Goal: Complete application form

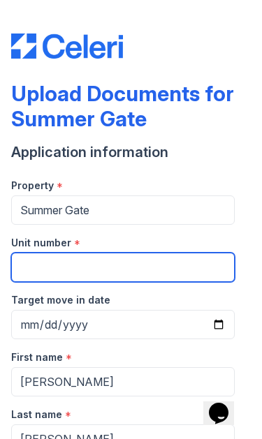
click at [124, 267] on input "Unit number" at bounding box center [122, 267] width 223 height 29
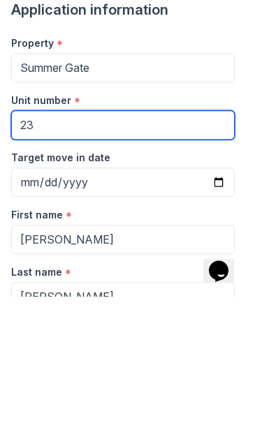
type input "237"
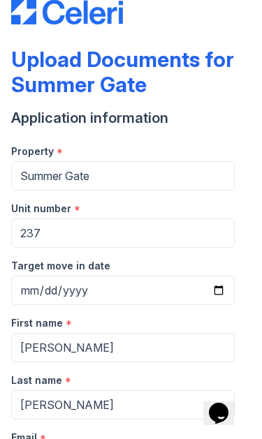
scroll to position [29, 0]
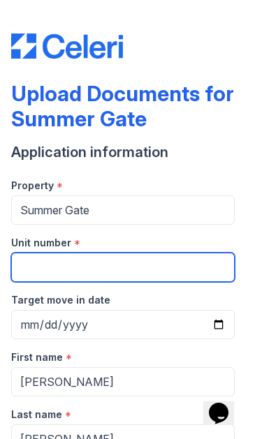
click at [152, 266] on input "Unit number" at bounding box center [122, 267] width 223 height 29
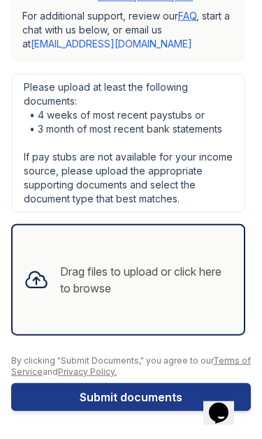
scroll to position [866, 0]
type input "706"
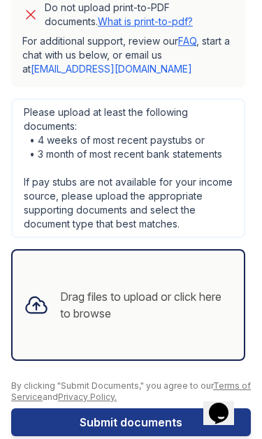
scroll to position [851, 0]
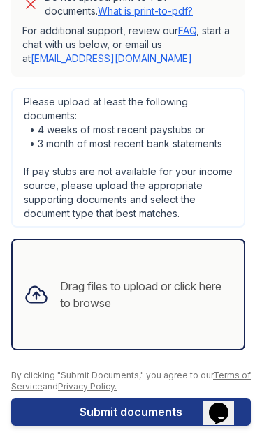
click at [146, 301] on div "Drag files to upload or click here to browse" at bounding box center [146, 294] width 172 height 33
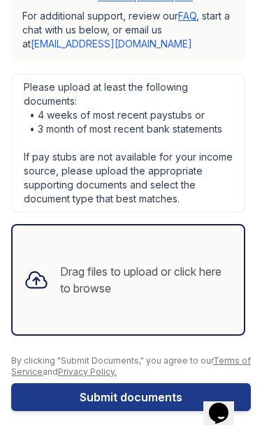
scroll to position [866, 0]
click at [257, 13] on main "Upload Documents for Summer Gate Application information Property * Summer Gate…" at bounding box center [131, 219] width 262 height 439
click at [178, 278] on div "Drag files to upload or click here to browse" at bounding box center [146, 279] width 172 height 33
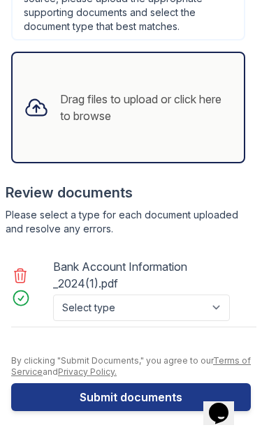
scroll to position [1038, 0]
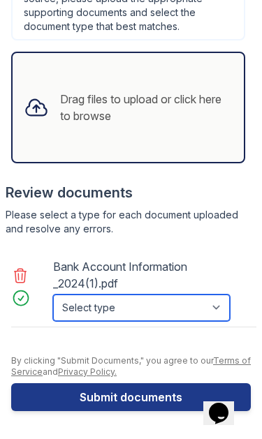
click at [225, 310] on select "Select type Paystub Bank Statement Offer Letter Tax Documents Benefit Award Let…" at bounding box center [141, 307] width 177 height 27
select select "bank_statement"
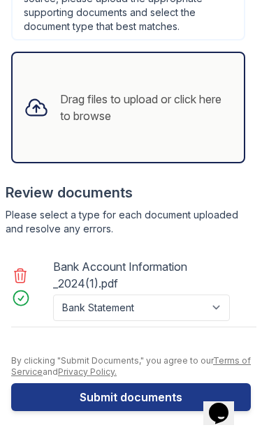
click at [101, 269] on div "Bank Account Information _2024(1).pdf" at bounding box center [153, 274] width 200 height 39
click at [183, 401] on button "Submit documents" at bounding box center [130, 397] width 239 height 28
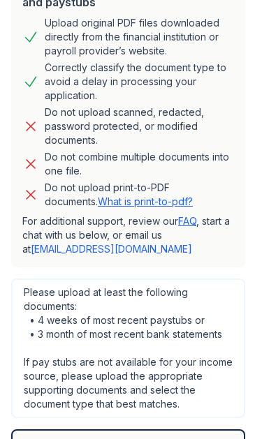
scroll to position [694, 0]
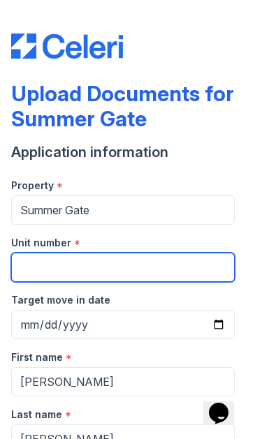
click at [137, 269] on input "Unit number" at bounding box center [122, 267] width 223 height 29
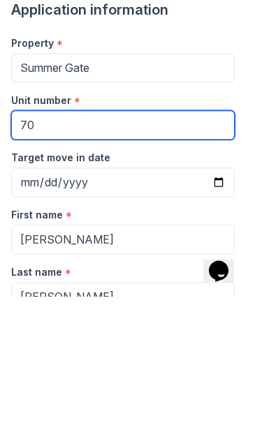
type input "706"
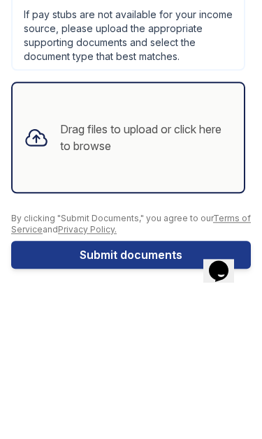
scroll to position [866, 0]
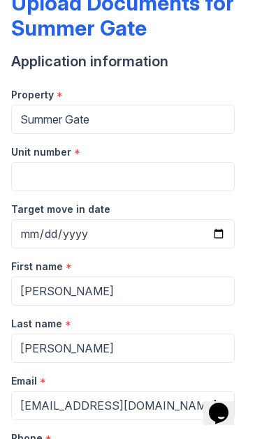
scroll to position [95, 0]
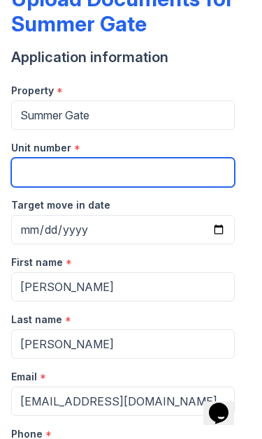
click at [158, 173] on input "Unit number" at bounding box center [122, 172] width 223 height 29
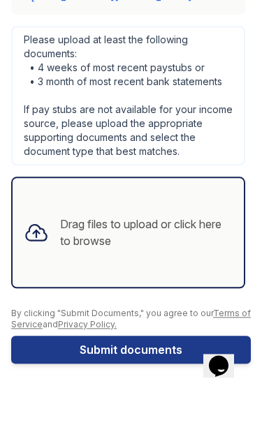
scroll to position [866, 0]
type input "706"
click at [139, 263] on div "Drag files to upload or click here to browse" at bounding box center [146, 279] width 172 height 33
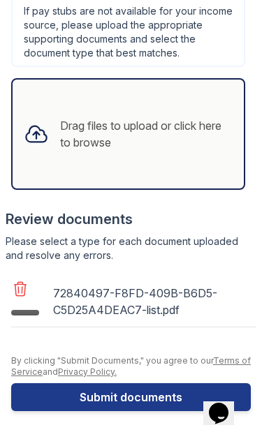
scroll to position [1014, 0]
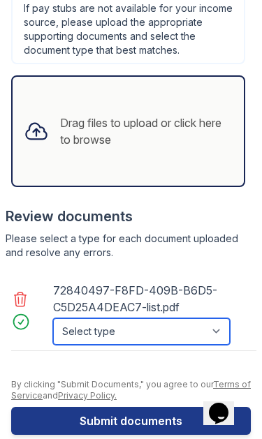
click at [147, 335] on select "Select type Paystub Bank Statement Offer Letter Tax Documents Benefit Award Let…" at bounding box center [141, 331] width 177 height 27
select select "bank_statement"
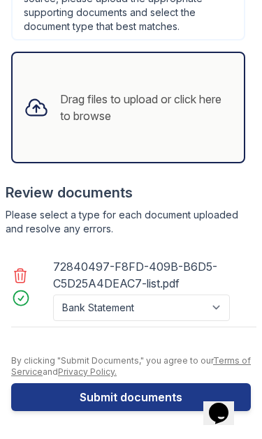
scroll to position [1038, 0]
click at [189, 114] on div "Drag files to upload or click here to browse" at bounding box center [146, 107] width 172 height 33
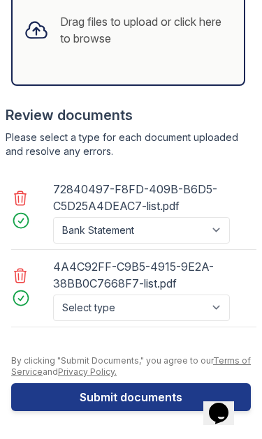
scroll to position [1116, 0]
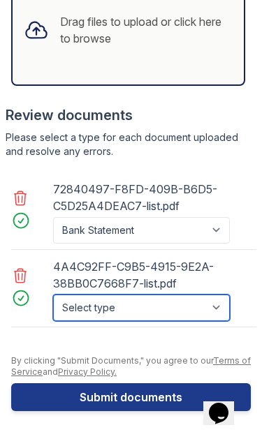
click at [159, 312] on select "Select type Paystub Bank Statement Offer Letter Tax Documents Benefit Award Let…" at bounding box center [141, 307] width 177 height 27
select select "bank_statement"
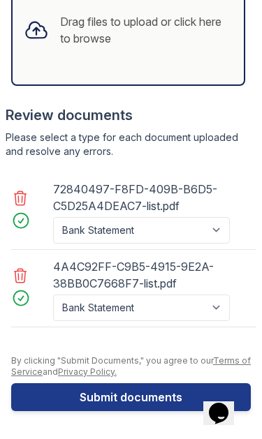
click at [216, 50] on div "Drag files to upload or click here to browse" at bounding box center [128, 29] width 231 height 47
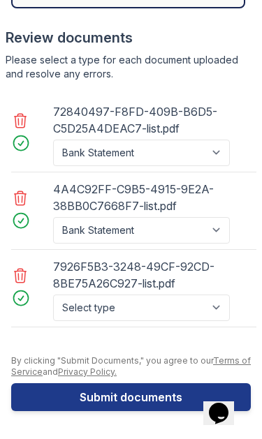
scroll to position [1193, 0]
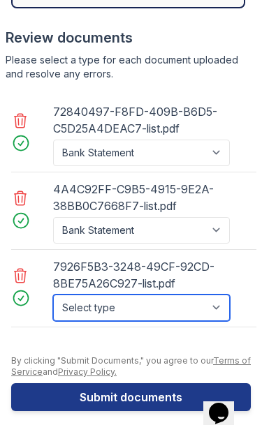
click at [157, 312] on select "Select type Paystub Bank Statement Offer Letter Tax Documents Benefit Award Let…" at bounding box center [141, 307] width 177 height 27
select select "bank_statement"
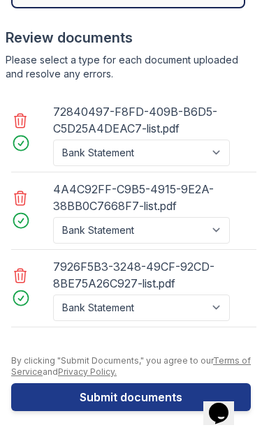
click at [162, 393] on button "Submit documents" at bounding box center [130, 397] width 239 height 28
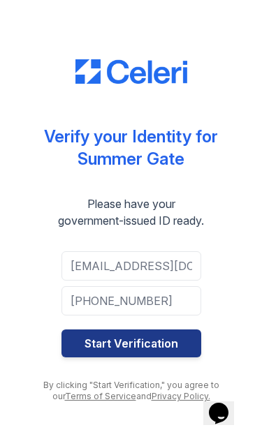
click at [241, 241] on div "Verify your Identity for Summer Gate Please have your government-issued ID read…" at bounding box center [131, 219] width 223 height 439
click at [150, 347] on button "Start Verification" at bounding box center [131, 343] width 140 height 28
click at [159, 356] on button "Start Verification" at bounding box center [131, 343] width 140 height 28
